Goal: Check status: Check status

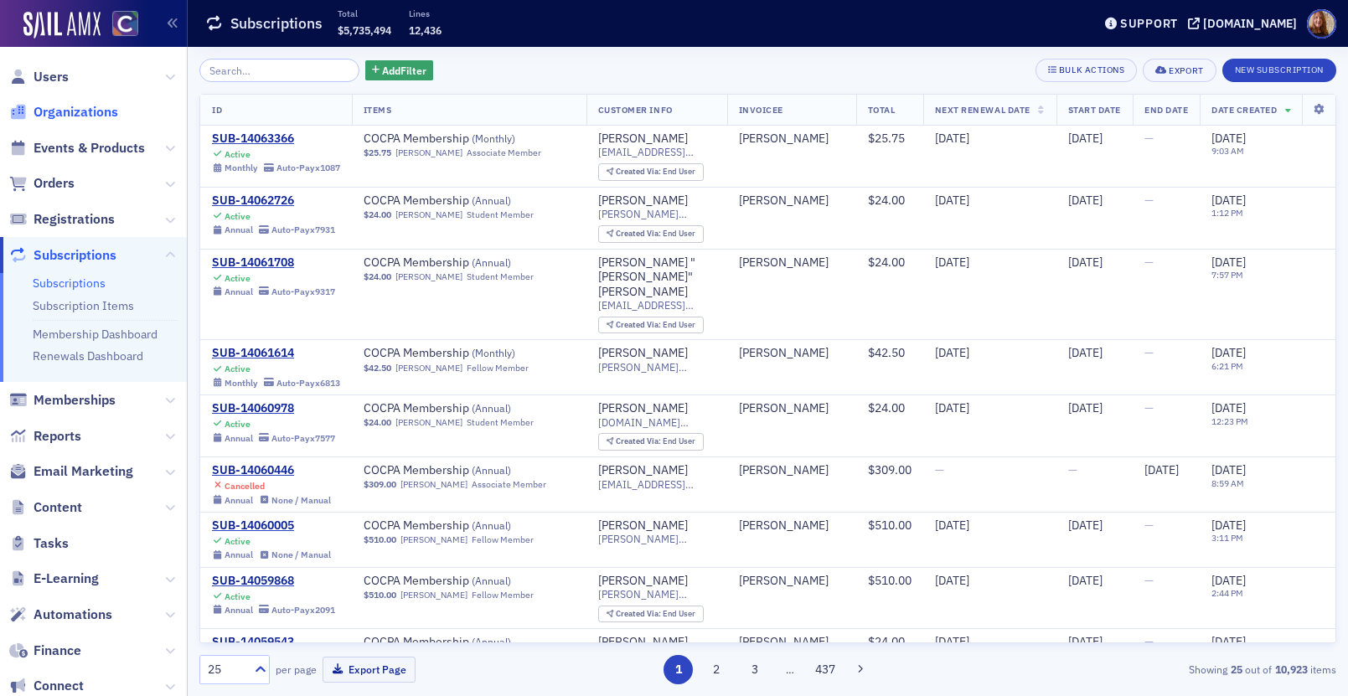
click at [78, 108] on span "Organizations" at bounding box center [76, 112] width 85 height 18
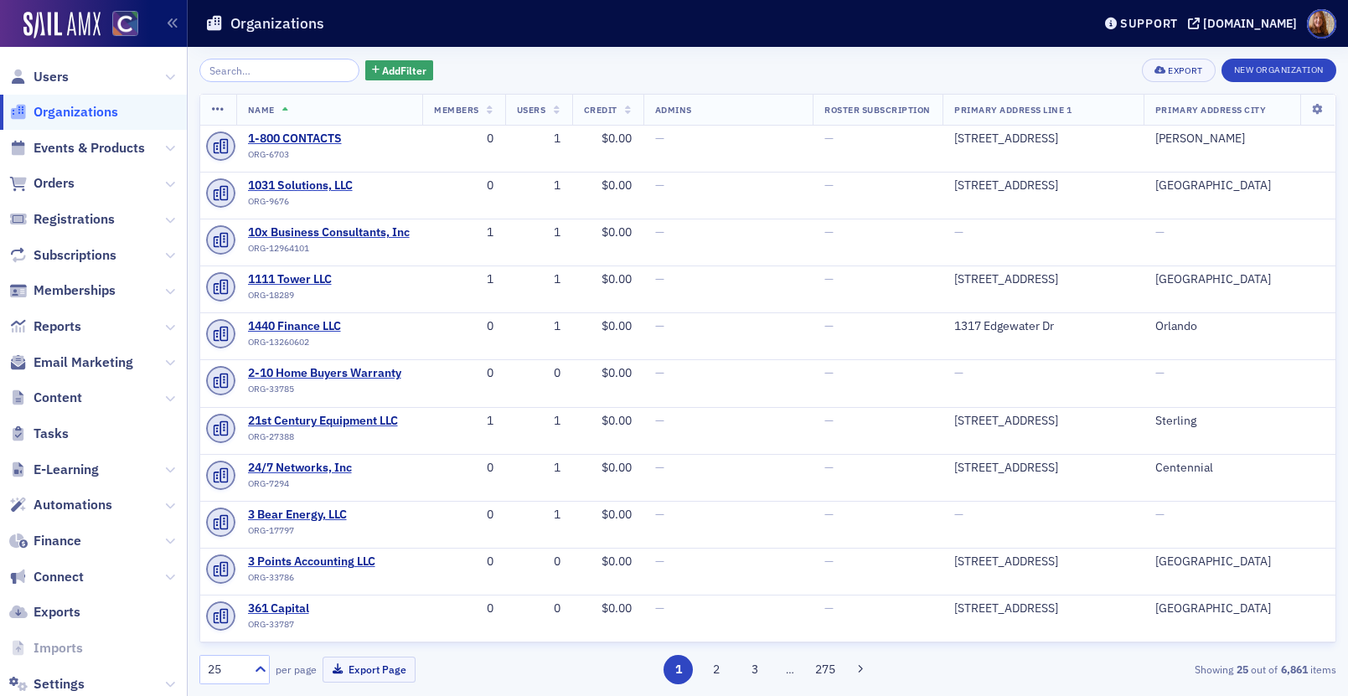
click at [242, 71] on input "search" at bounding box center [279, 70] width 160 height 23
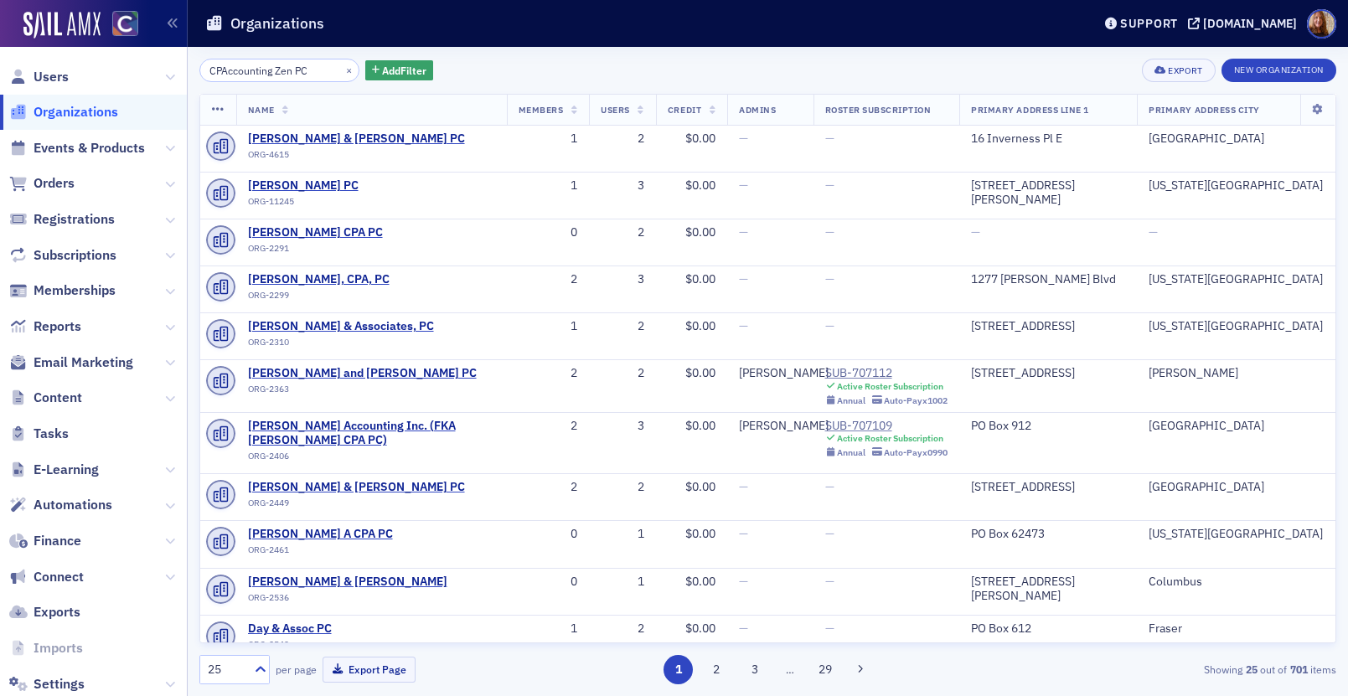
type input "CPAccounting Zen PC"
click at [77, 74] on span "Users" at bounding box center [93, 77] width 187 height 36
click at [50, 75] on span "Users" at bounding box center [51, 77] width 35 height 18
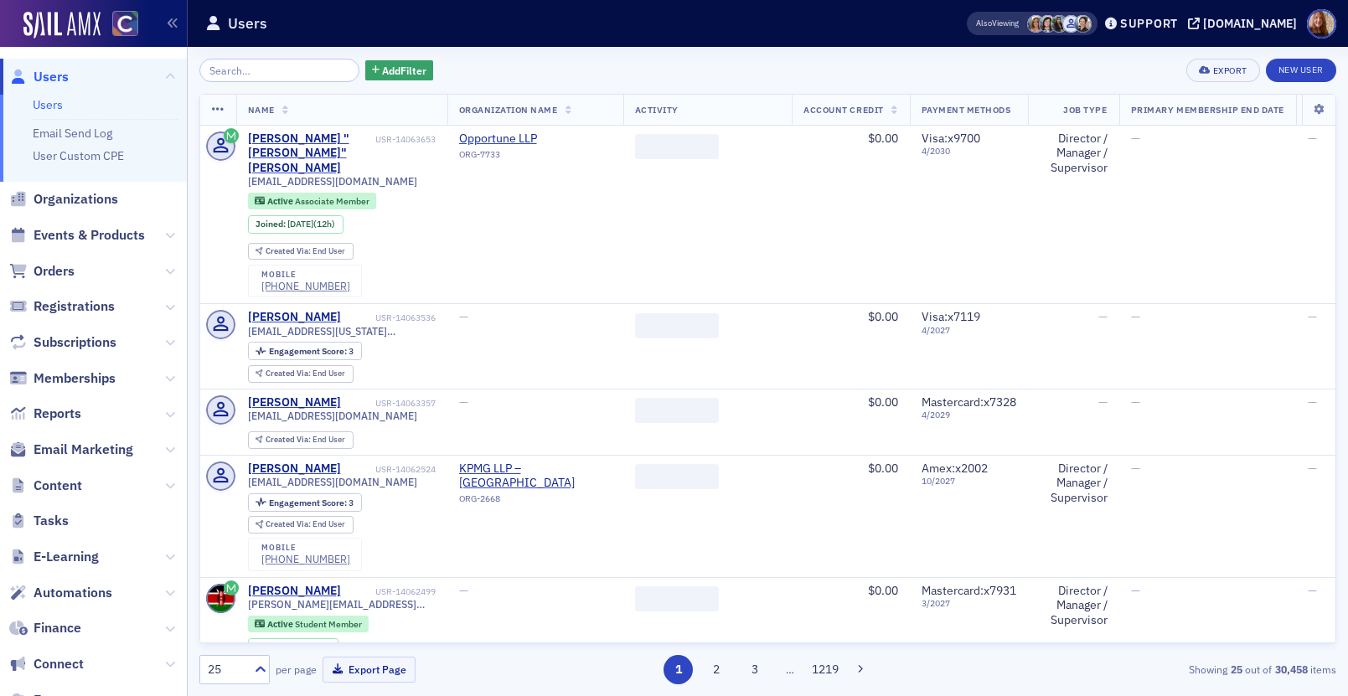
click at [233, 75] on input "search" at bounding box center [279, 70] width 160 height 23
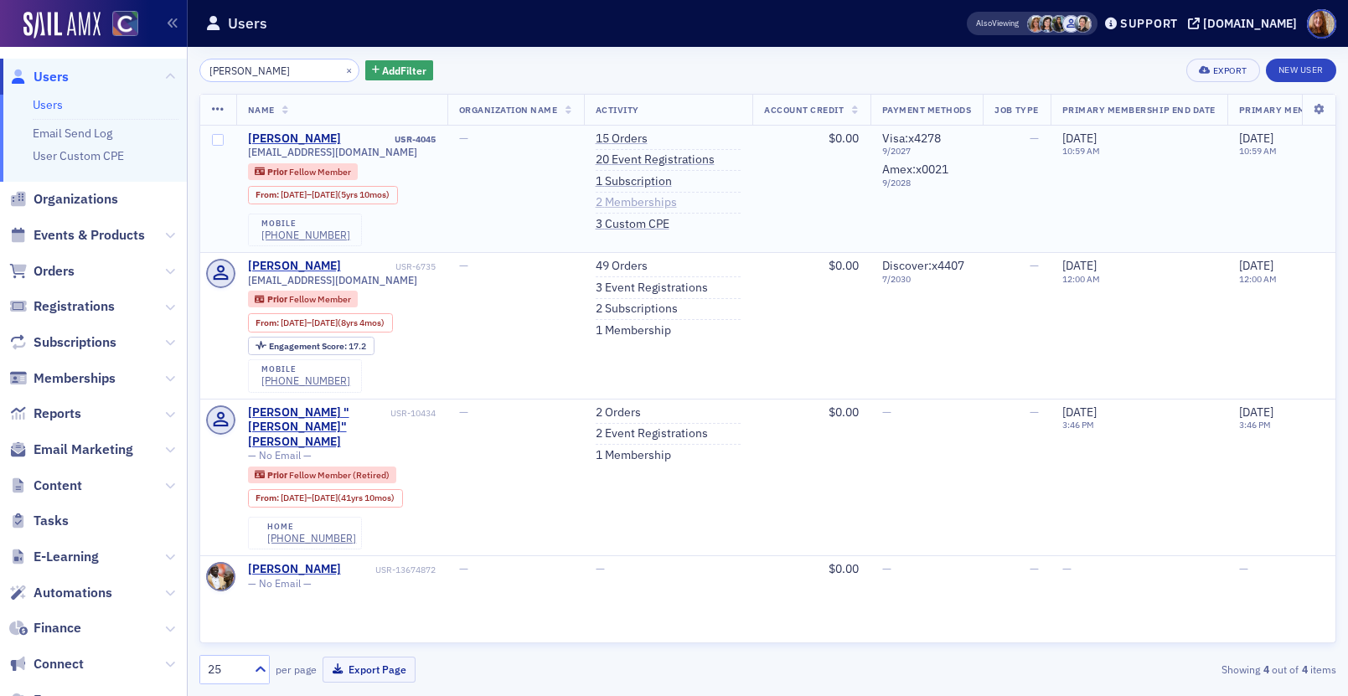
type input "[PERSON_NAME]"
click at [642, 201] on link "2 Memberships" at bounding box center [636, 202] width 81 height 15
click at [641, 182] on link "1 Subscription" at bounding box center [634, 181] width 76 height 15
